Goal: Information Seeking & Learning: Learn about a topic

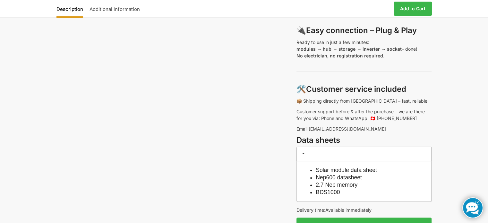
scroll to position [449, 0]
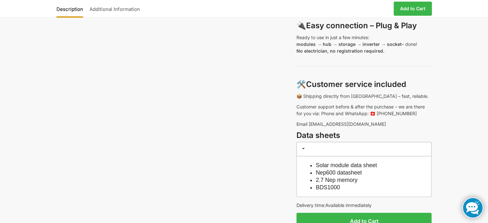
click at [346, 171] on font "Nep600 datasheet" at bounding box center [339, 172] width 46 height 6
click at [352, 180] on font "2.7 Nep memory" at bounding box center [337, 180] width 42 height 6
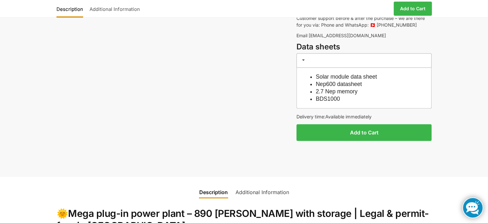
scroll to position [545, 0]
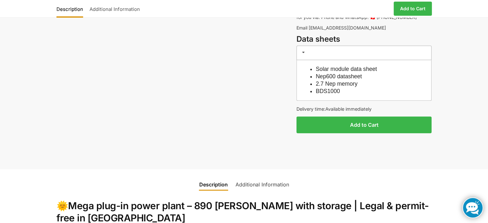
click at [333, 91] on font "BDS1000" at bounding box center [328, 91] width 24 height 6
